Goal: Information Seeking & Learning: Find contact information

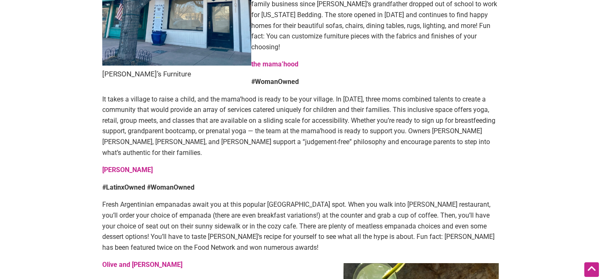
scroll to position [1208, 0]
click at [279, 60] on strong "the mama’hood" at bounding box center [274, 64] width 47 height 8
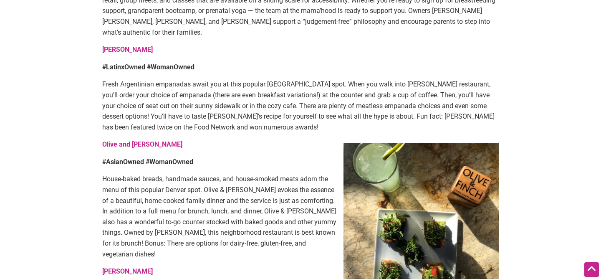
scroll to position [1329, 0]
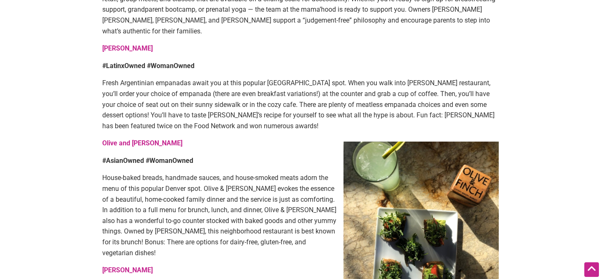
click at [122, 44] on strong "[PERSON_NAME]" at bounding box center [127, 48] width 50 height 8
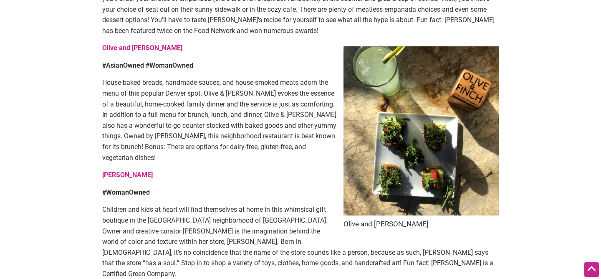
scroll to position [1423, 0]
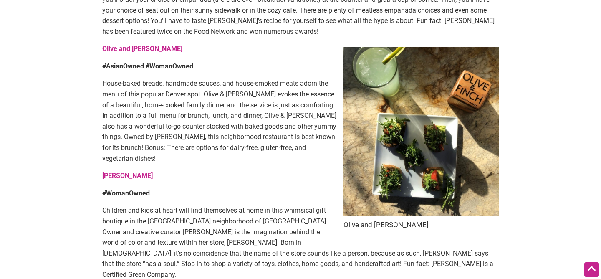
click at [113, 43] on p "Olive and Finch" at bounding box center [300, 48] width 396 height 11
click at [112, 45] on strong "Olive and Finch" at bounding box center [142, 49] width 80 height 8
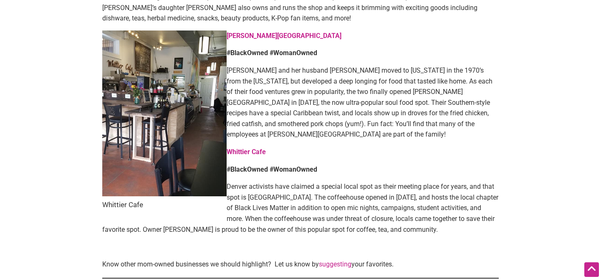
scroll to position [1776, 0]
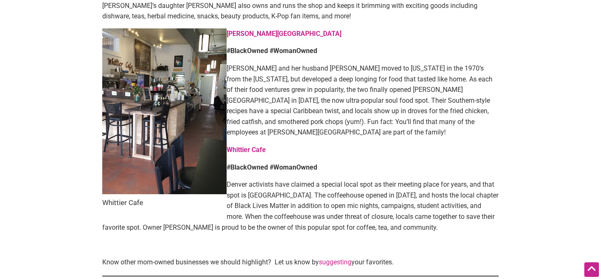
click at [240, 30] on strong "Welton Street Cafe" at bounding box center [284, 34] width 115 height 8
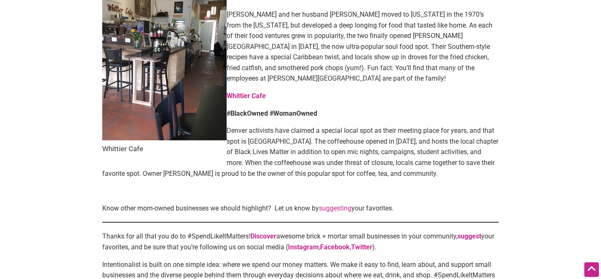
scroll to position [1832, 0]
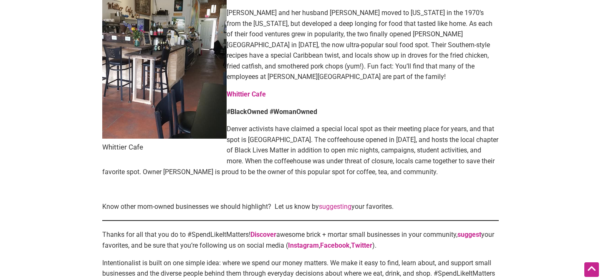
click at [238, 90] on strong "Whittier Cafe" at bounding box center [246, 94] width 39 height 8
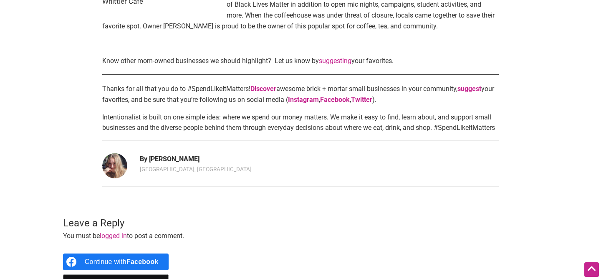
scroll to position [1993, 0]
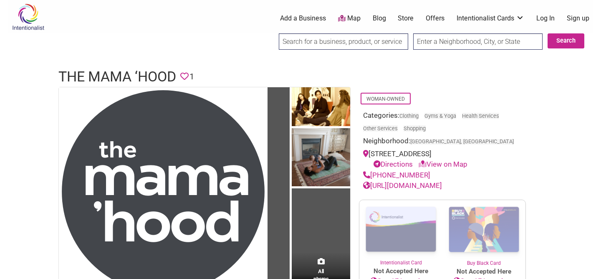
click at [422, 183] on link "[URL][DOMAIN_NAME]" at bounding box center [402, 185] width 79 height 8
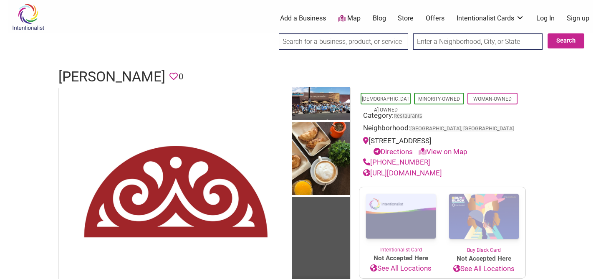
click at [429, 173] on link "http://www.mariaempanada.com/" at bounding box center [402, 173] width 79 height 8
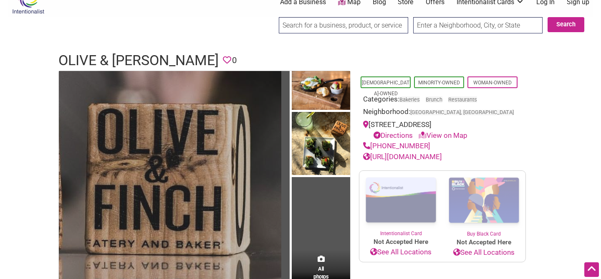
scroll to position [11, 0]
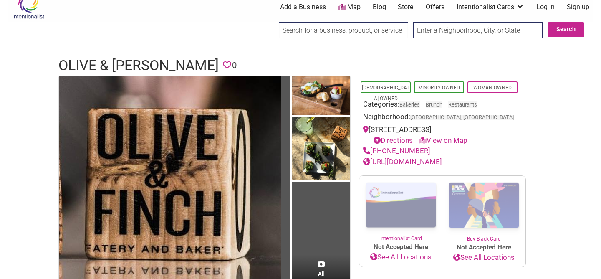
click at [448, 139] on link "View on Map" at bounding box center [443, 140] width 49 height 8
click at [442, 163] on link "https://www.oliveandfincheatery.com/" at bounding box center [402, 161] width 79 height 8
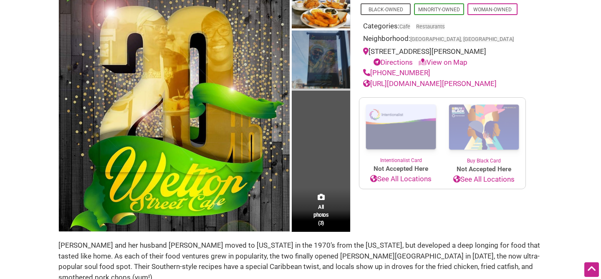
scroll to position [83, 0]
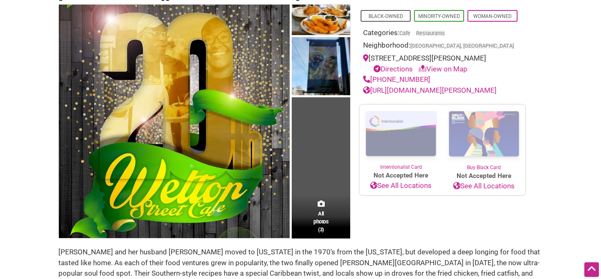
click at [324, 167] on td "All photos (3)" at bounding box center [321, 122] width 58 height 234
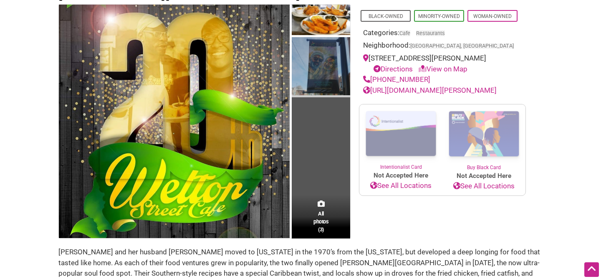
click at [322, 64] on img at bounding box center [321, 67] width 58 height 61
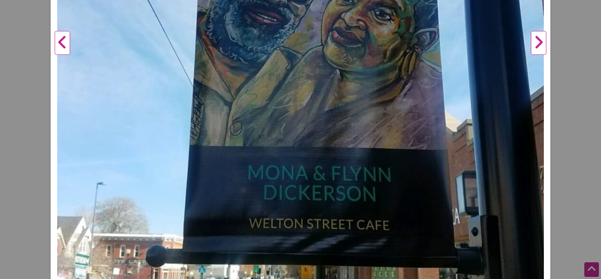
scroll to position [285, 0]
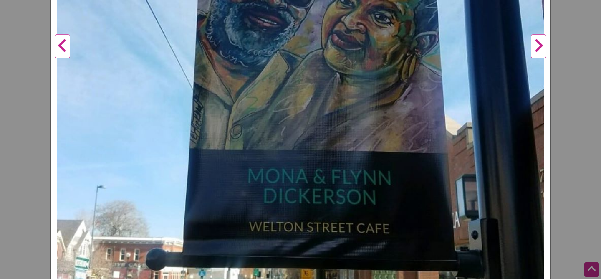
click at [61, 42] on button "Previous" at bounding box center [62, 46] width 23 height 499
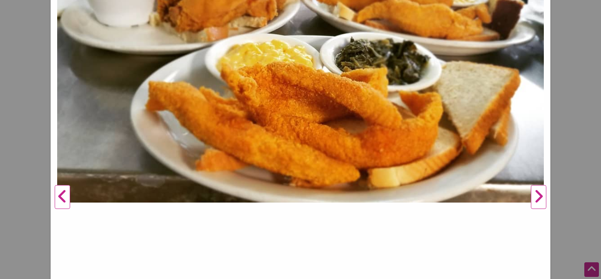
scroll to position [113, 0]
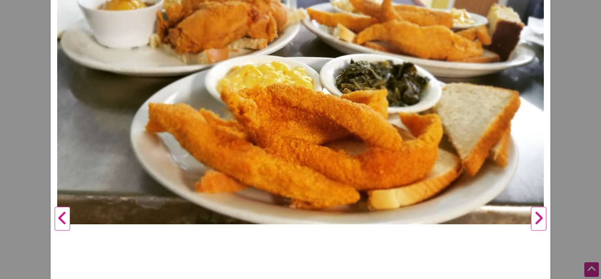
click at [63, 215] on button "Previous" at bounding box center [62, 219] width 23 height 499
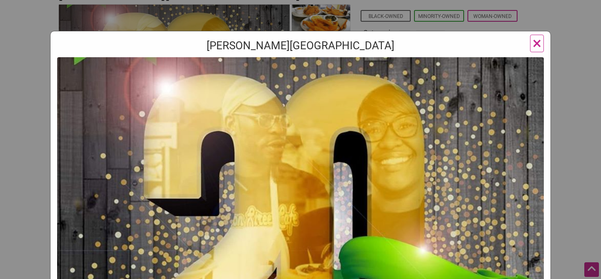
scroll to position [0, 0]
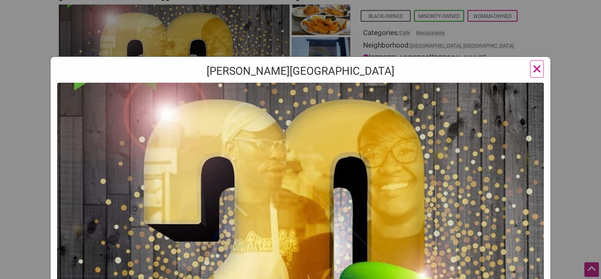
click at [533, 67] on span "×" at bounding box center [537, 69] width 9 height 20
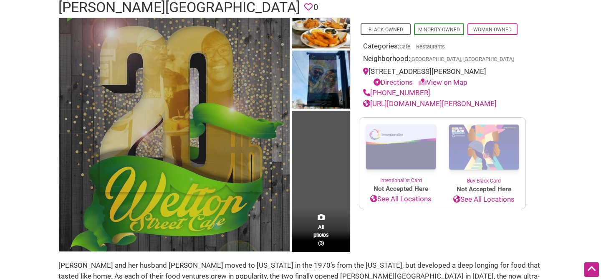
scroll to position [54, 0]
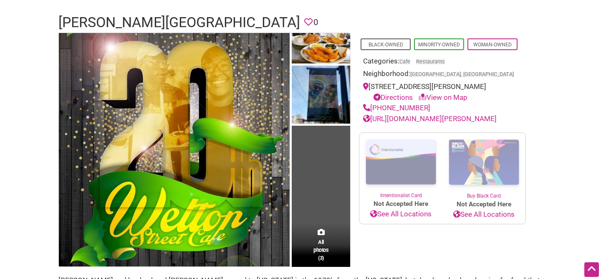
click at [437, 95] on link "View on Map" at bounding box center [443, 97] width 49 height 8
click at [467, 99] on link "View on Map" at bounding box center [443, 97] width 49 height 8
drag, startPoint x: 480, startPoint y: 85, endPoint x: 371, endPoint y: 84, distance: 109.8
click at [371, 84] on div "2736 Welton St, Denver, CO 80205 Directions View on Map" at bounding box center [442, 91] width 159 height 21
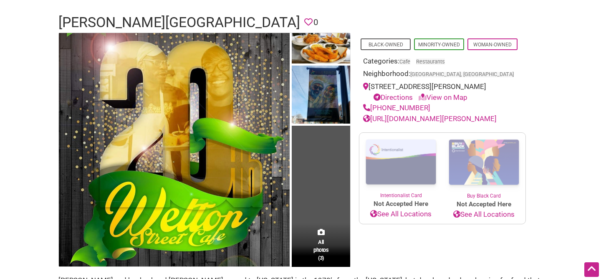
copy div "2736 Welton St, Denver, CO 80205"
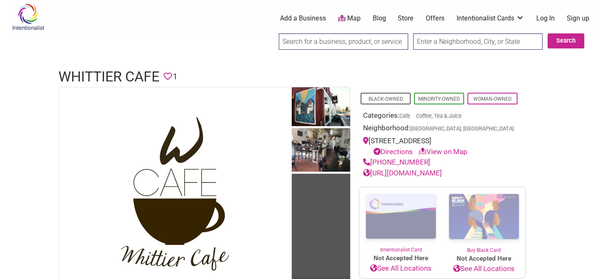
click at [442, 172] on link "[URL][DOMAIN_NAME]" at bounding box center [402, 173] width 79 height 8
click at [460, 150] on link "View on Map" at bounding box center [443, 151] width 49 height 8
click at [449, 151] on link "View on Map" at bounding box center [443, 151] width 49 height 8
click at [467, 151] on link "View on Map" at bounding box center [443, 151] width 49 height 8
drag, startPoint x: 484, startPoint y: 139, endPoint x: 370, endPoint y: 139, distance: 113.5
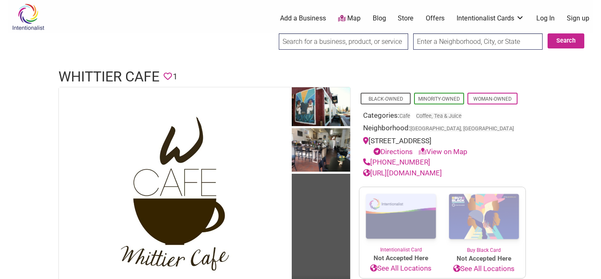
click at [370, 139] on div "[STREET_ADDRESS] Directions View on Map" at bounding box center [442, 146] width 159 height 21
copy div "[STREET_ADDRESS]"
